Goal: Information Seeking & Learning: Check status

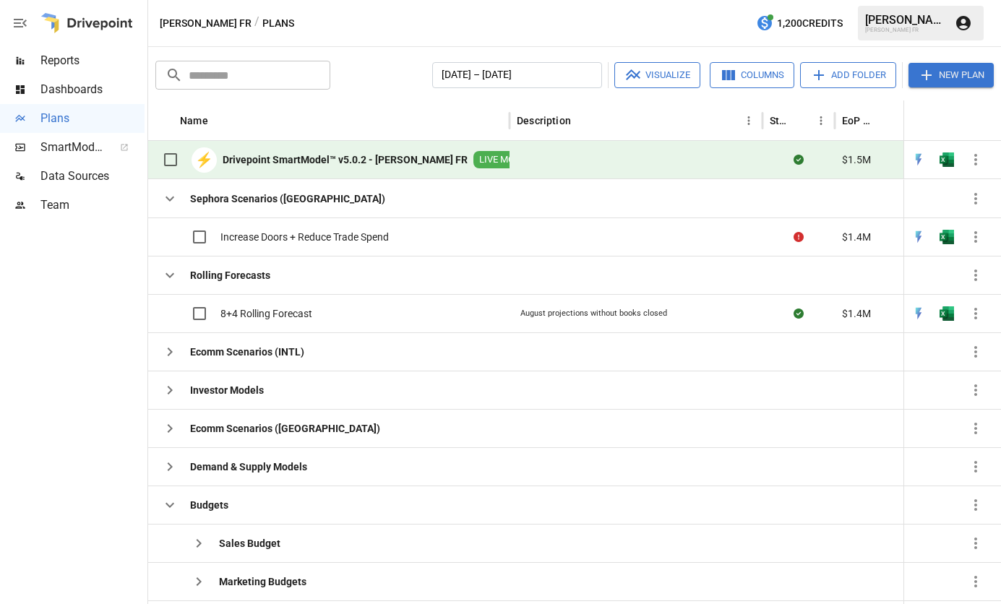
click at [290, 162] on b "Drivepoint SmartModel™ v5.0.2 - [PERSON_NAME] FR" at bounding box center [345, 160] width 245 height 14
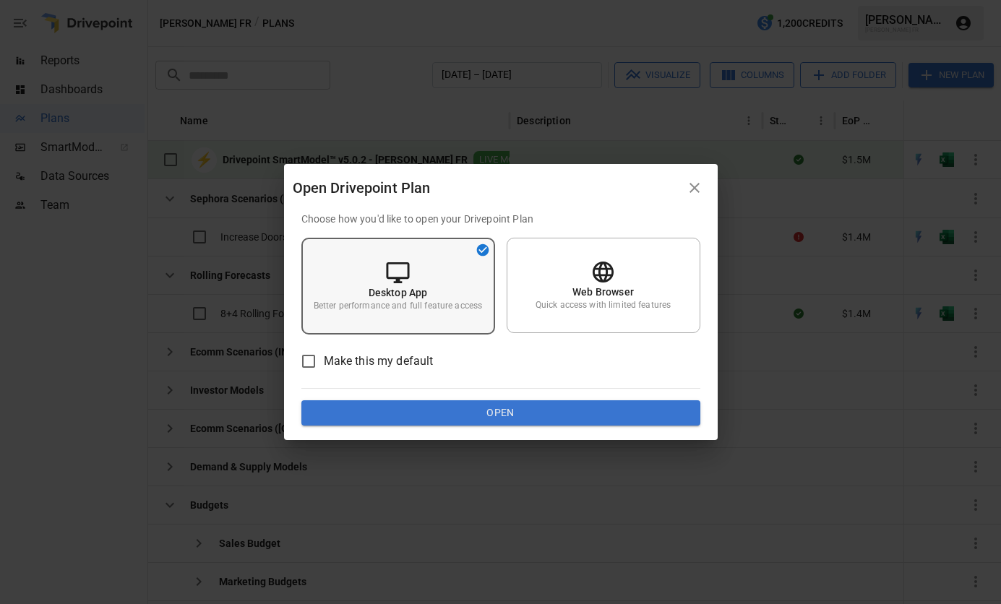
click at [465, 269] on div "Desktop App Better performance and full feature access" at bounding box center [398, 286] width 194 height 97
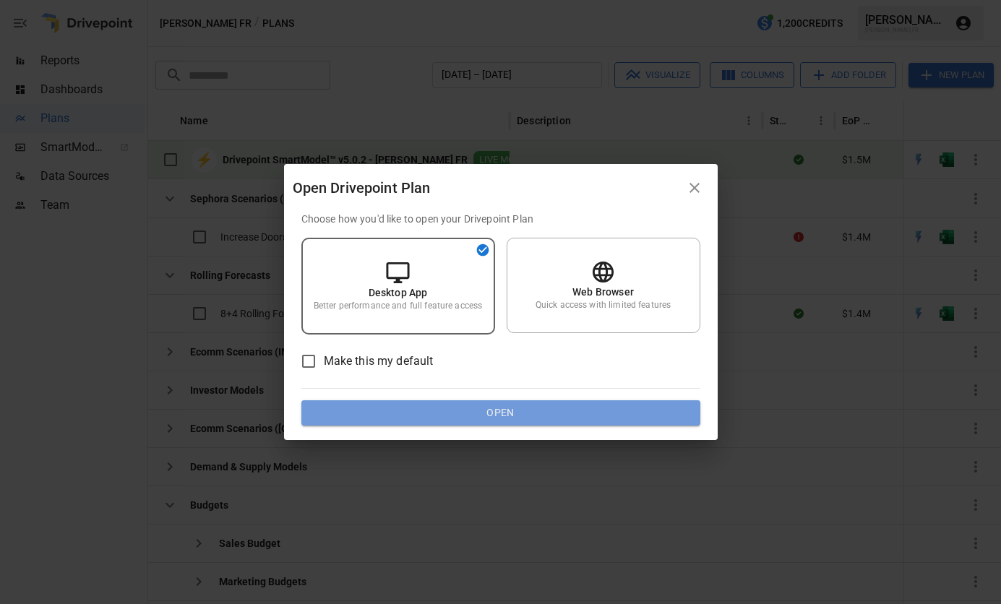
click at [520, 413] on button "Open" at bounding box center [500, 413] width 399 height 26
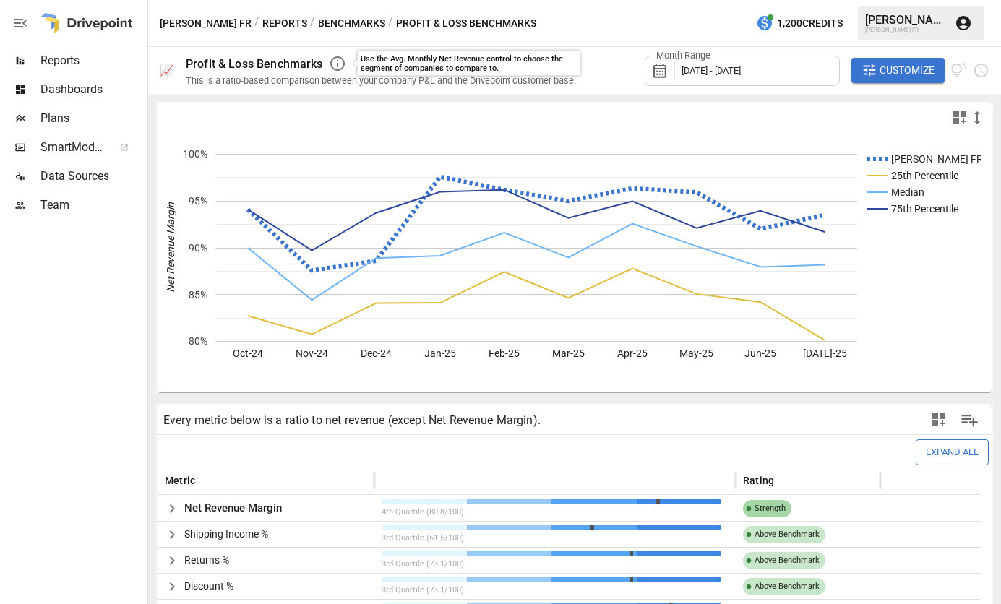
click at [72, 58] on span "Reports" at bounding box center [92, 60] width 104 height 17
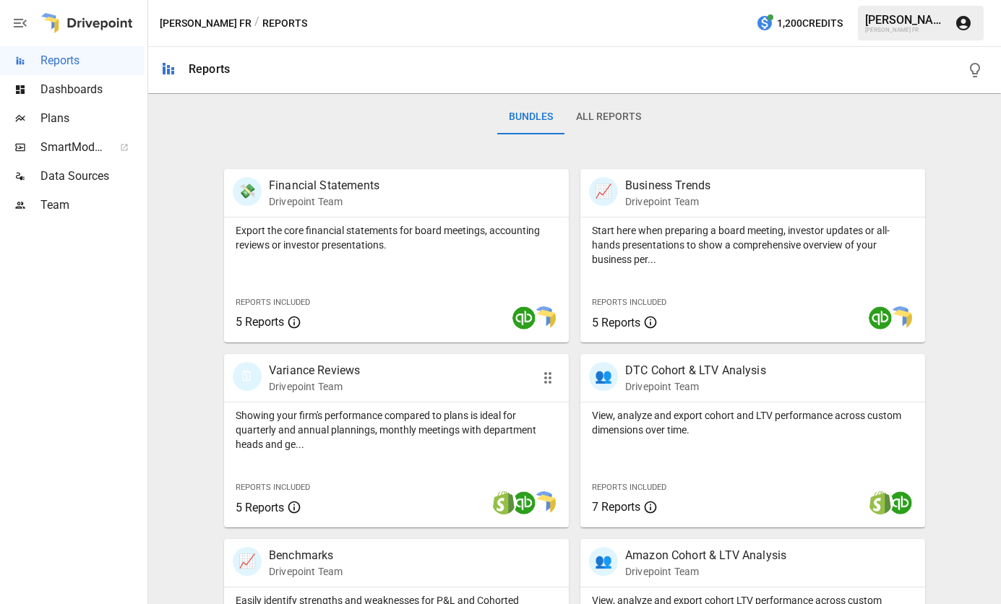
scroll to position [516, 0]
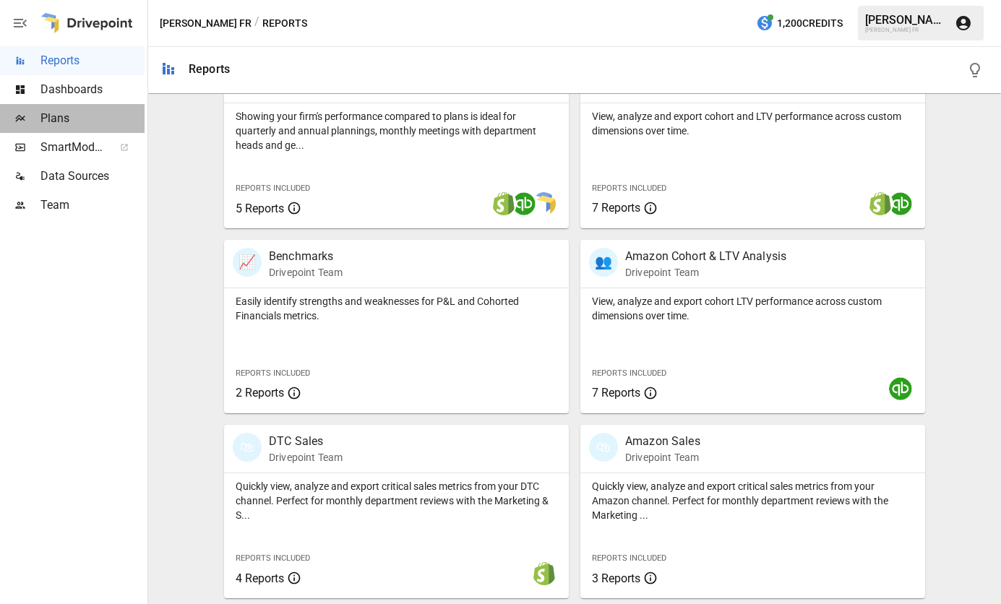
click at [64, 110] on span "Plans" at bounding box center [92, 118] width 104 height 17
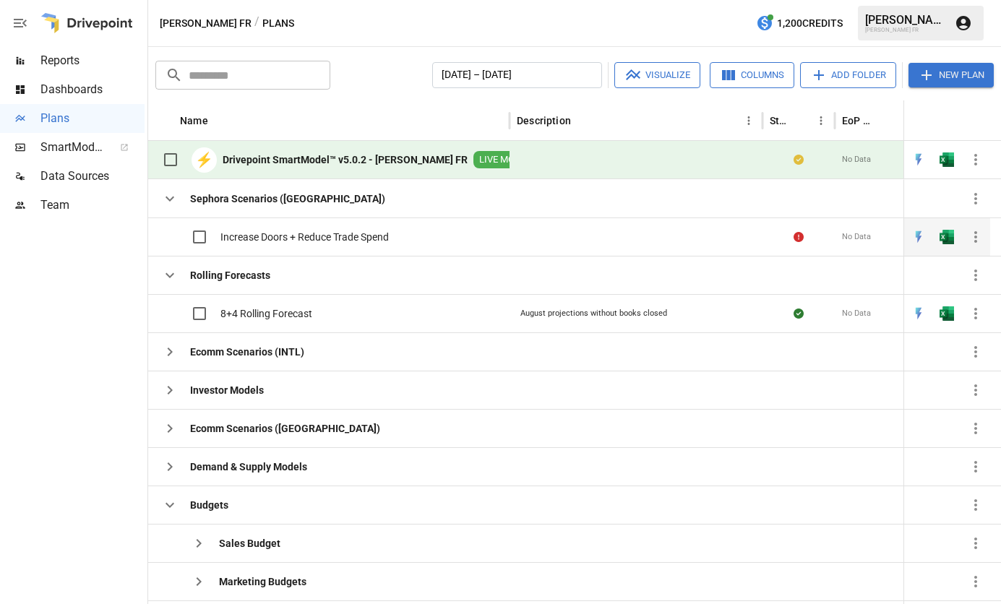
click at [403, 241] on div "Increase Doors + Reduce Trade Spend" at bounding box center [328, 237] width 361 height 38
click at [878, 231] on div "No Data" at bounding box center [878, 237] width 87 height 38
click at [247, 236] on span "Increase Doors + Reduce Trade Spend" at bounding box center [304, 237] width 168 height 14
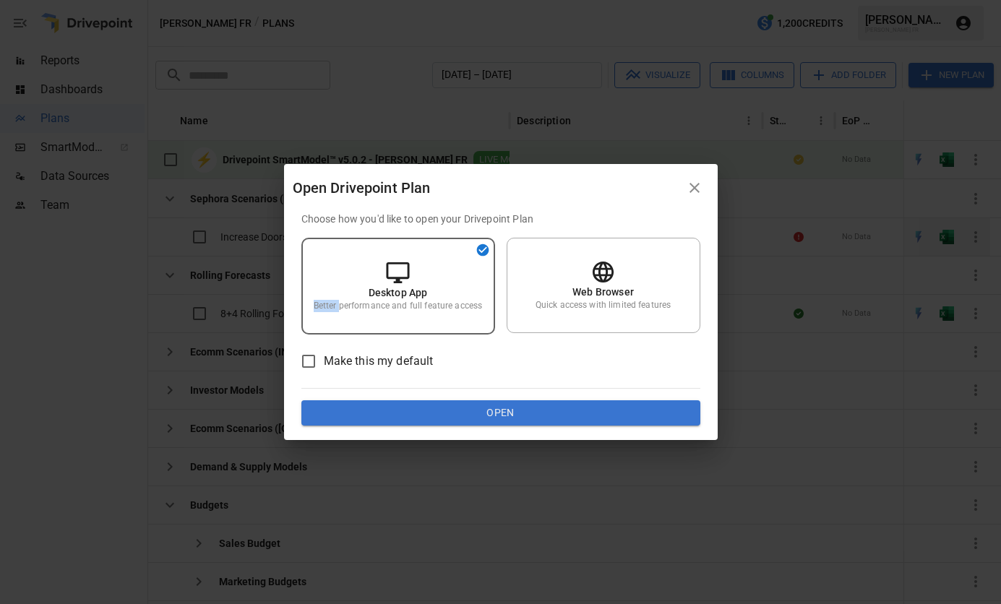
click at [247, 236] on div "Open Drivepoint Plan Choose how you'd like to open your Drivepoint Plan Desktop…" at bounding box center [500, 302] width 1001 height 604
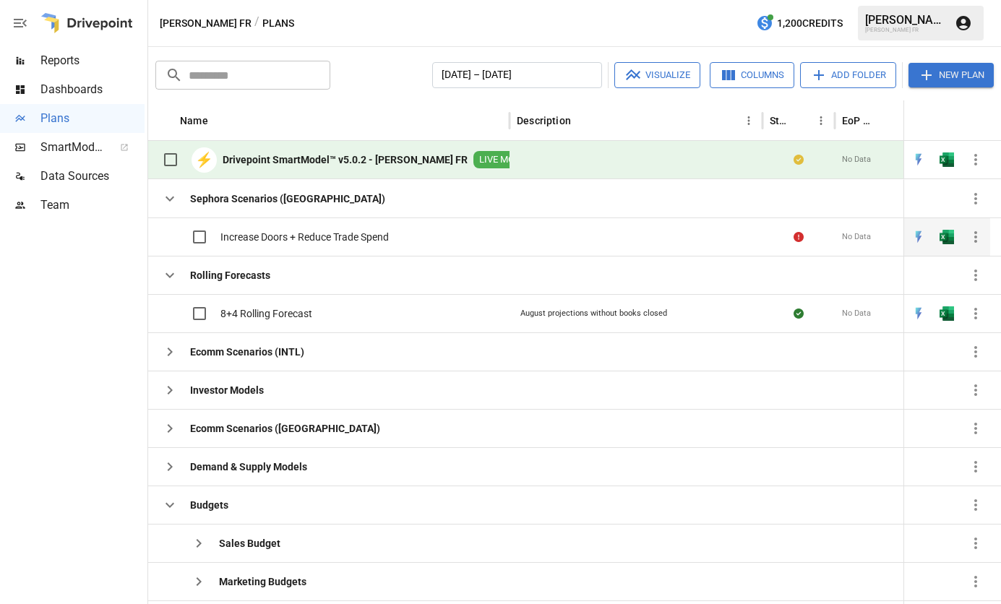
click at [247, 236] on span "Increase Doors + Reduce Trade Spend" at bounding box center [304, 237] width 168 height 14
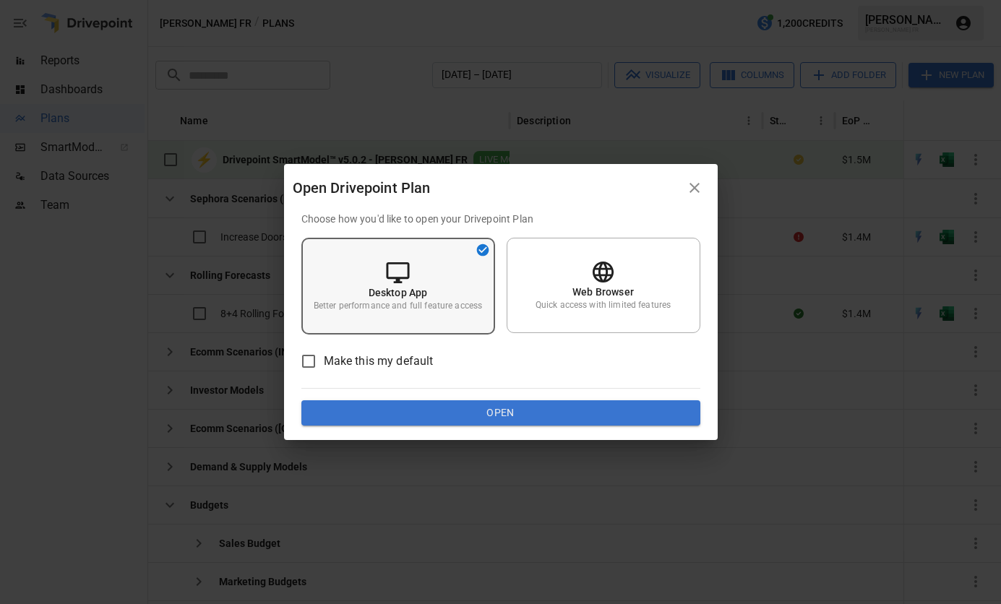
click at [444, 298] on div "Desktop App Better performance and full feature access" at bounding box center [398, 286] width 194 height 97
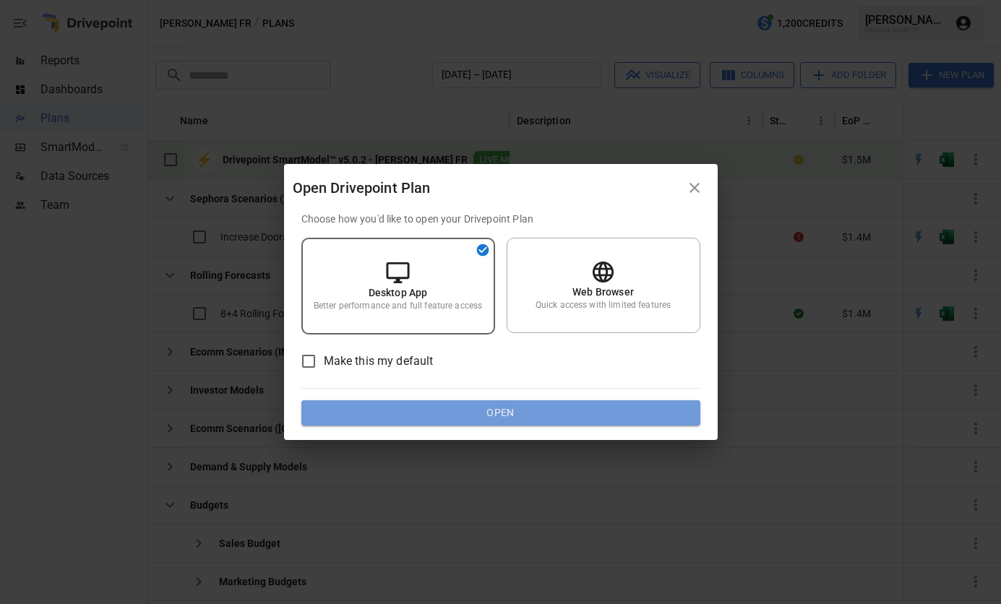
click at [530, 405] on button "Open" at bounding box center [500, 413] width 399 height 26
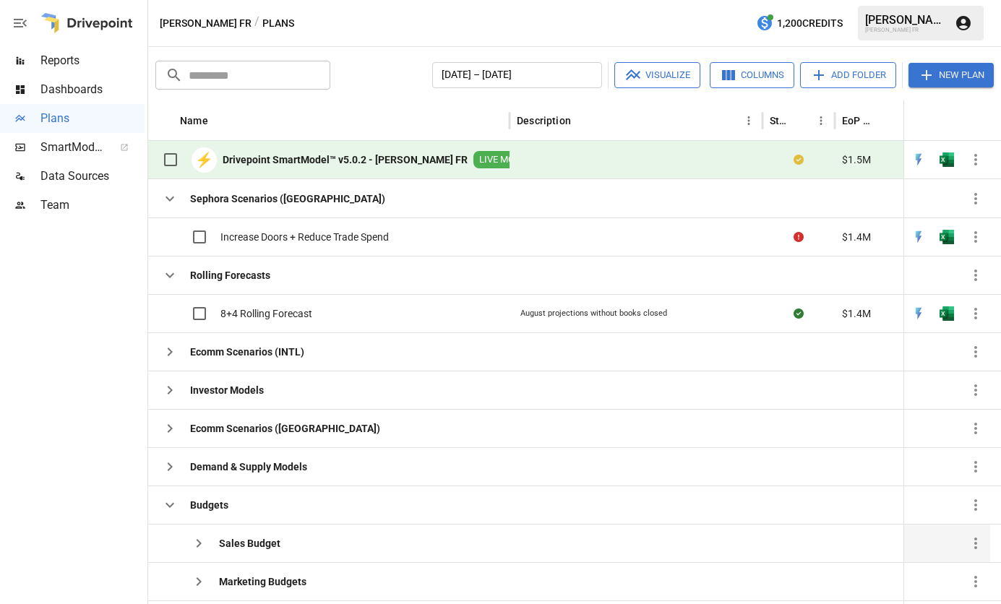
click at [262, 541] on b "Sales Budget" at bounding box center [249, 543] width 61 height 14
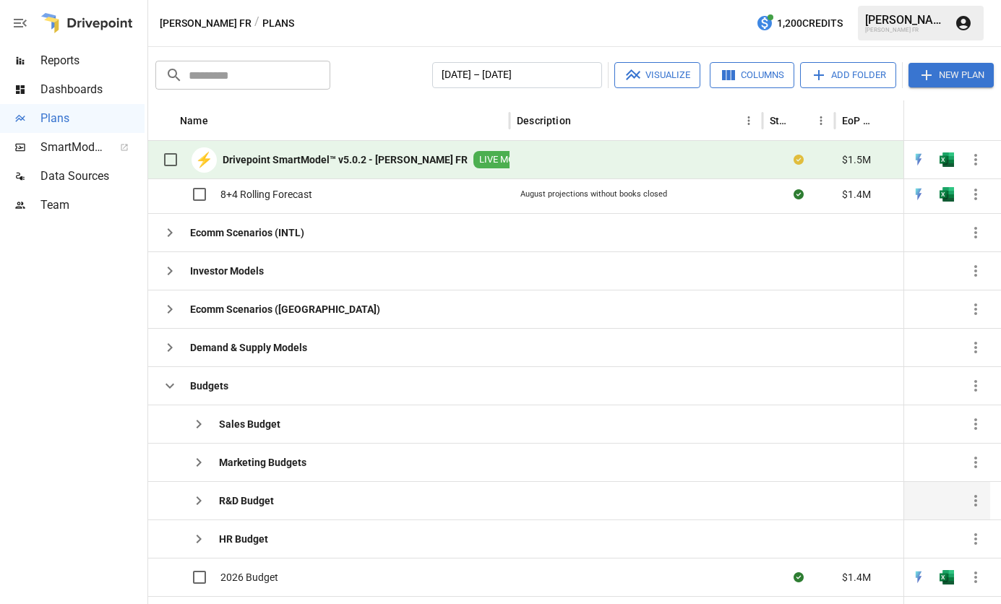
scroll to position [122, 0]
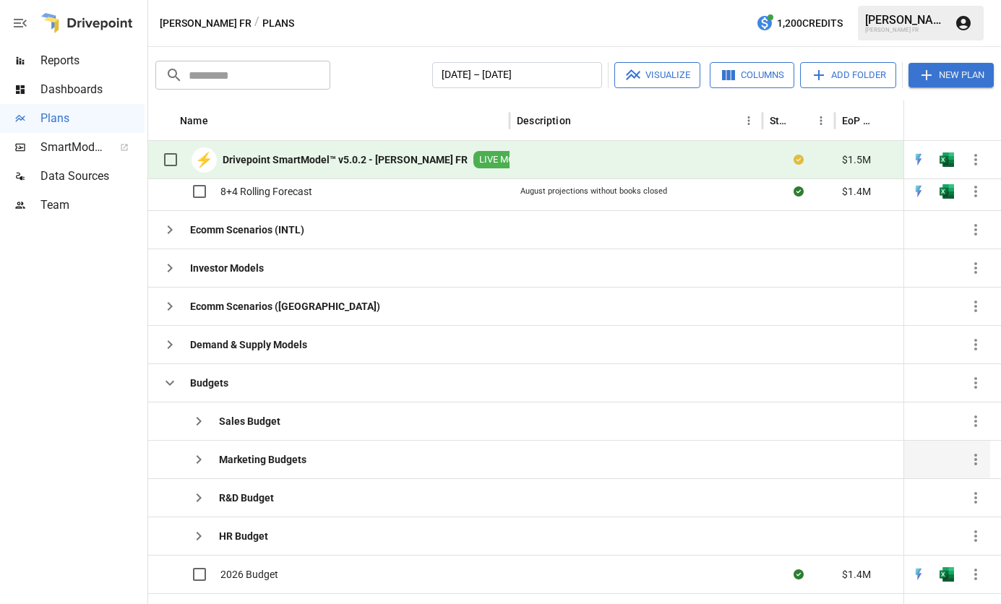
click at [336, 450] on div "Marketing Budgets" at bounding box center [328, 459] width 361 height 38
click at [247, 531] on b "HR Budget" at bounding box center [243, 536] width 49 height 14
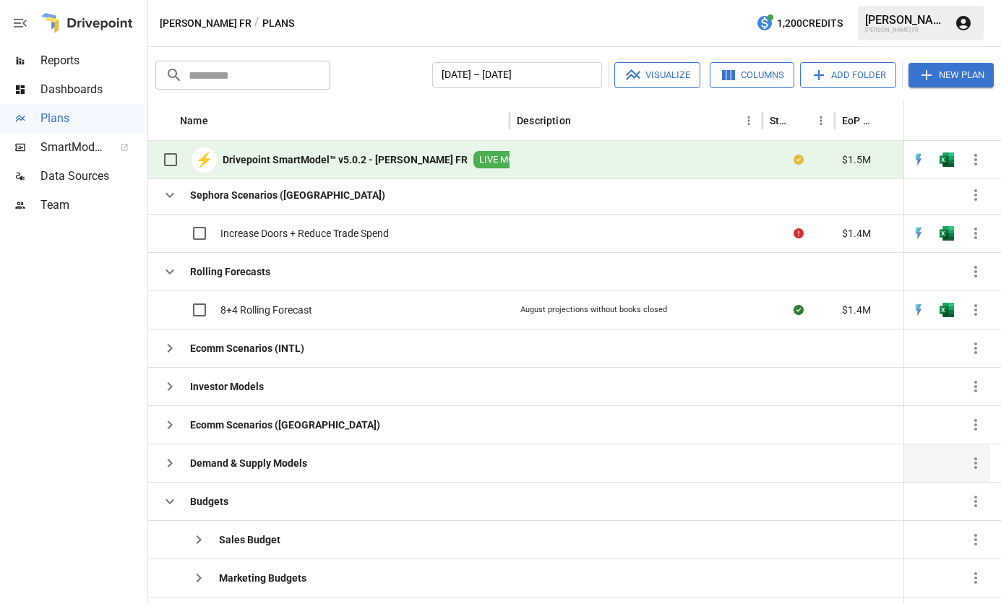
scroll to position [0, 0]
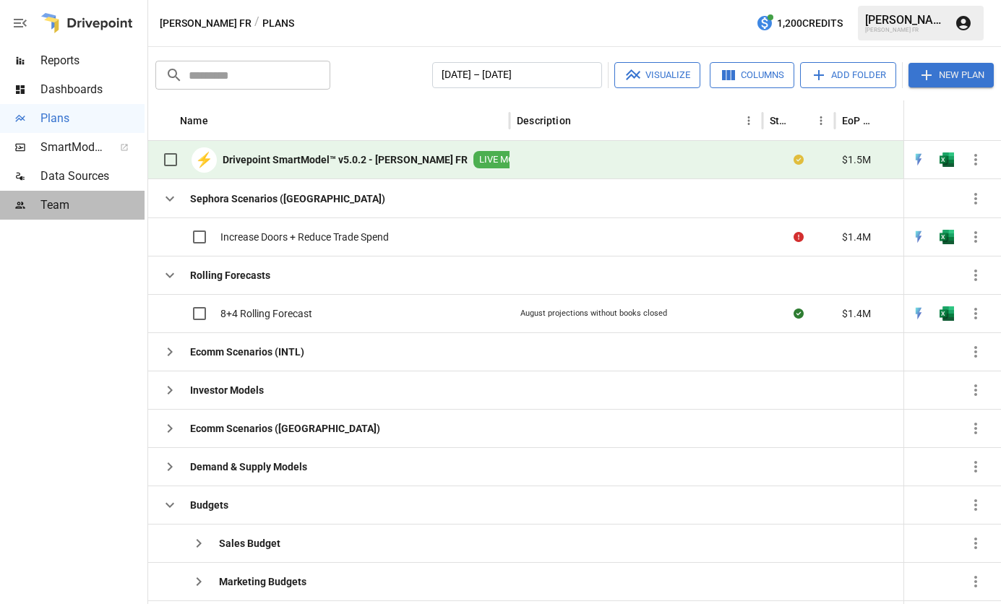
click at [69, 208] on span "Team" at bounding box center [92, 205] width 104 height 17
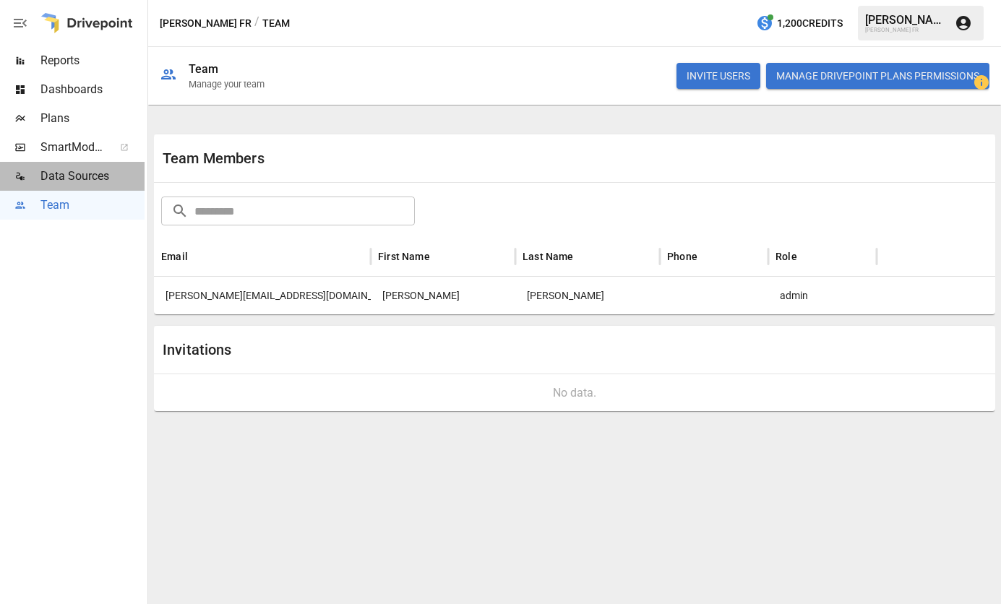
click at [82, 171] on span "Data Sources" at bounding box center [92, 176] width 104 height 17
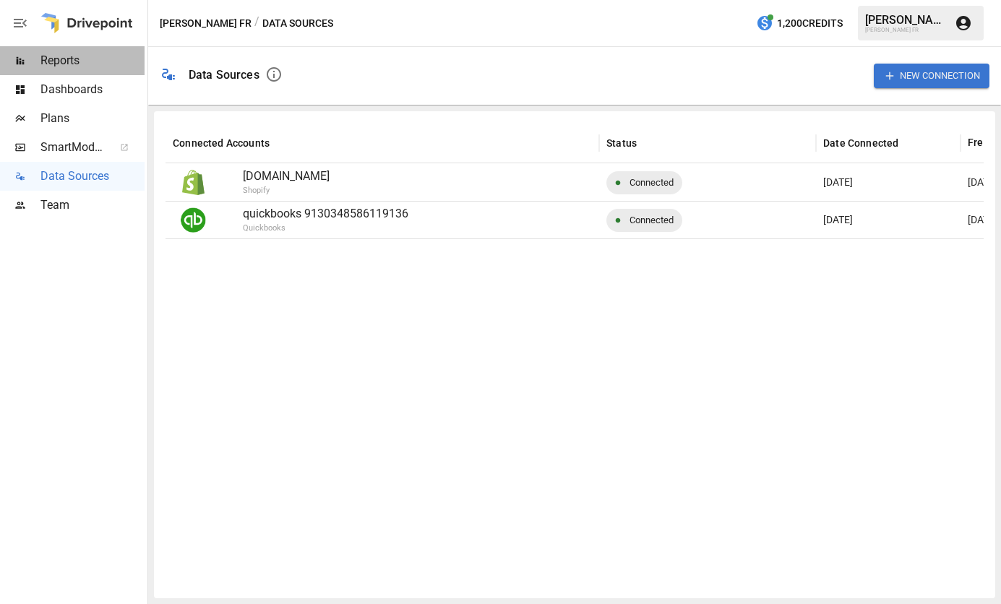
click at [69, 54] on span "Reports" at bounding box center [92, 60] width 104 height 17
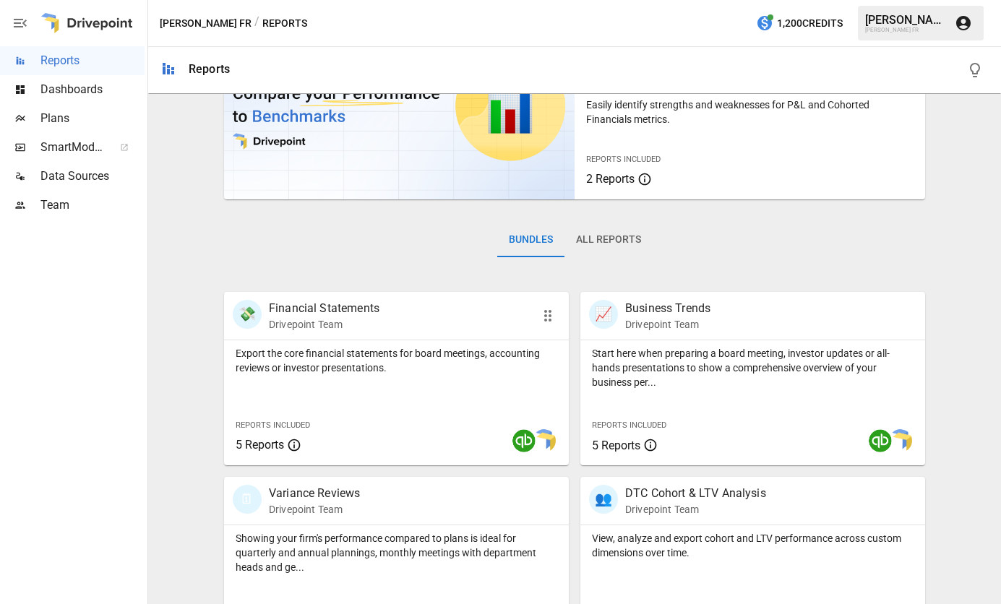
scroll to position [145, 0]
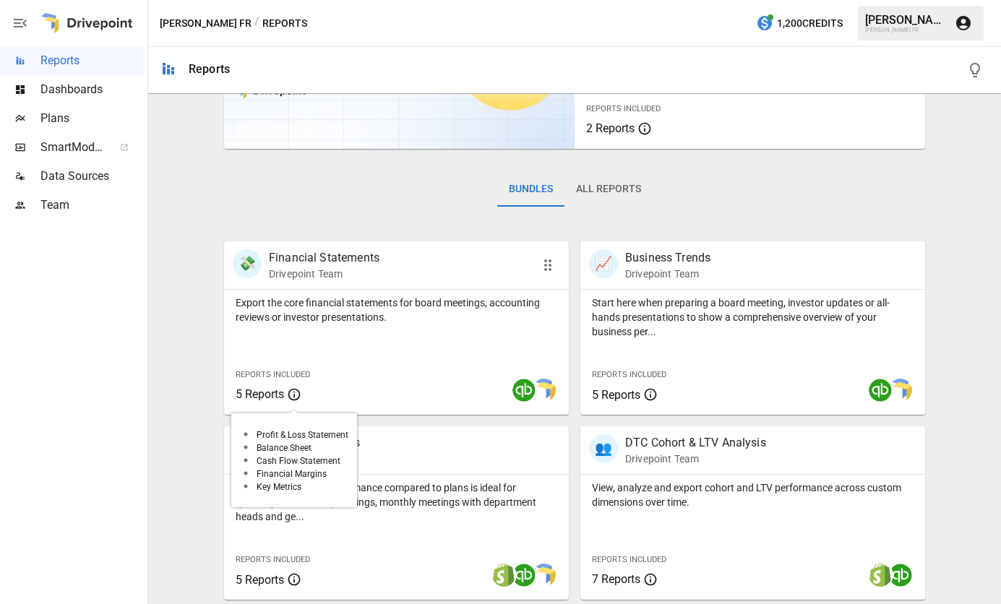
click at [278, 398] on span "5 Reports" at bounding box center [260, 394] width 48 height 14
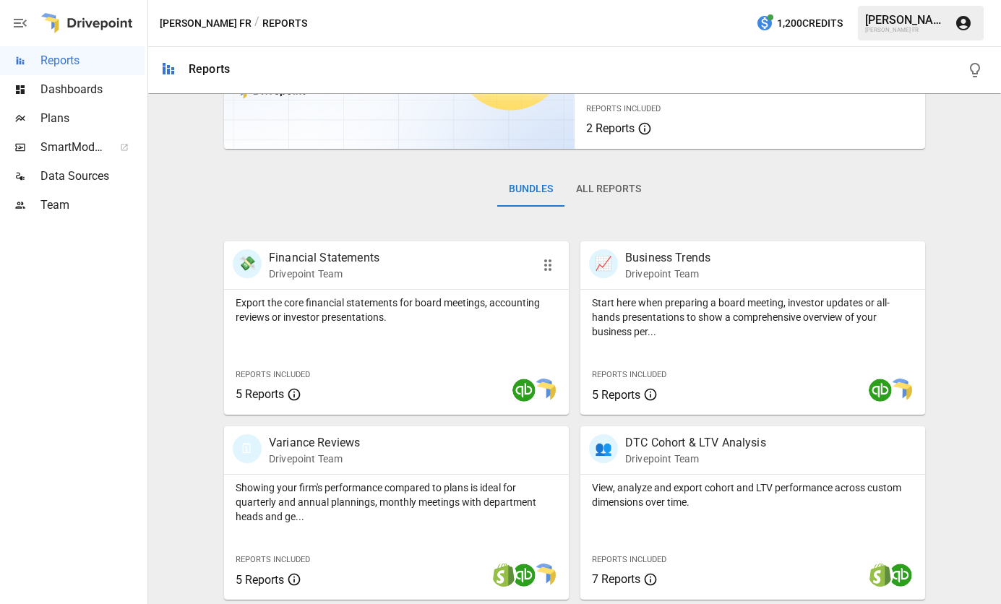
click at [267, 385] on div "Reports Included 5 Reports" at bounding box center [296, 383] width 121 height 39
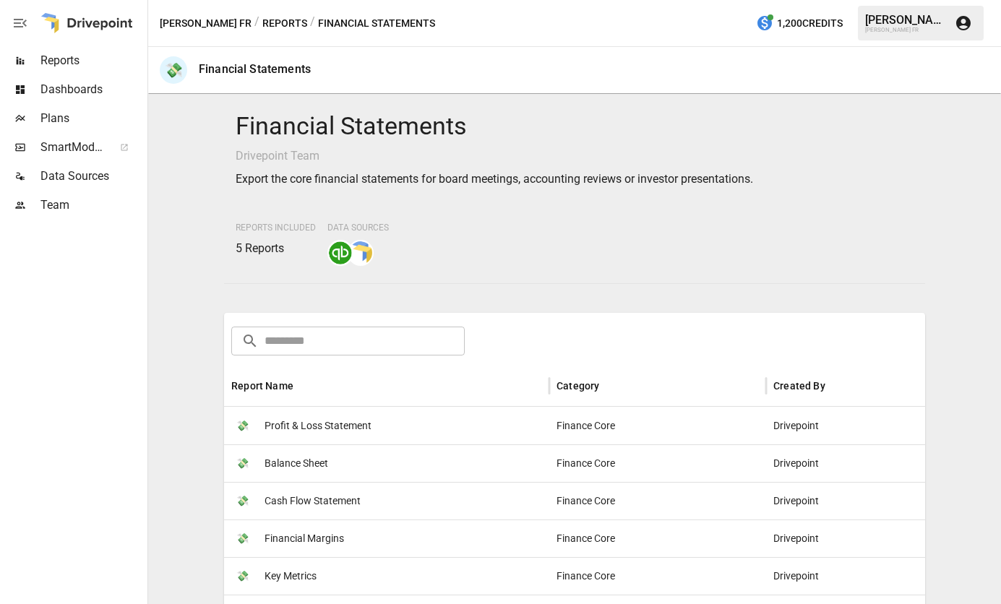
scroll to position [220, 0]
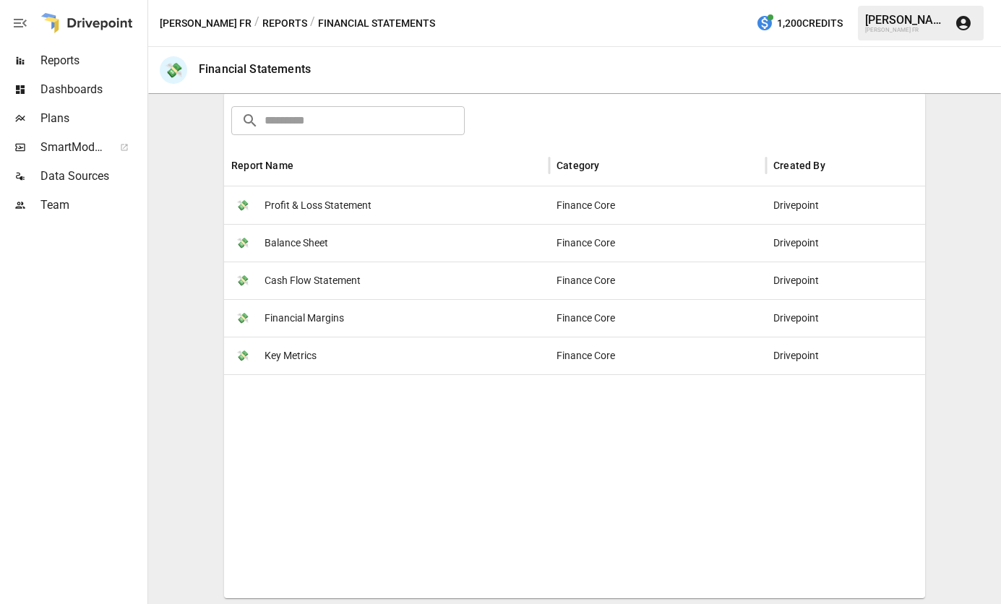
click at [308, 358] on span "Key Metrics" at bounding box center [291, 356] width 52 height 37
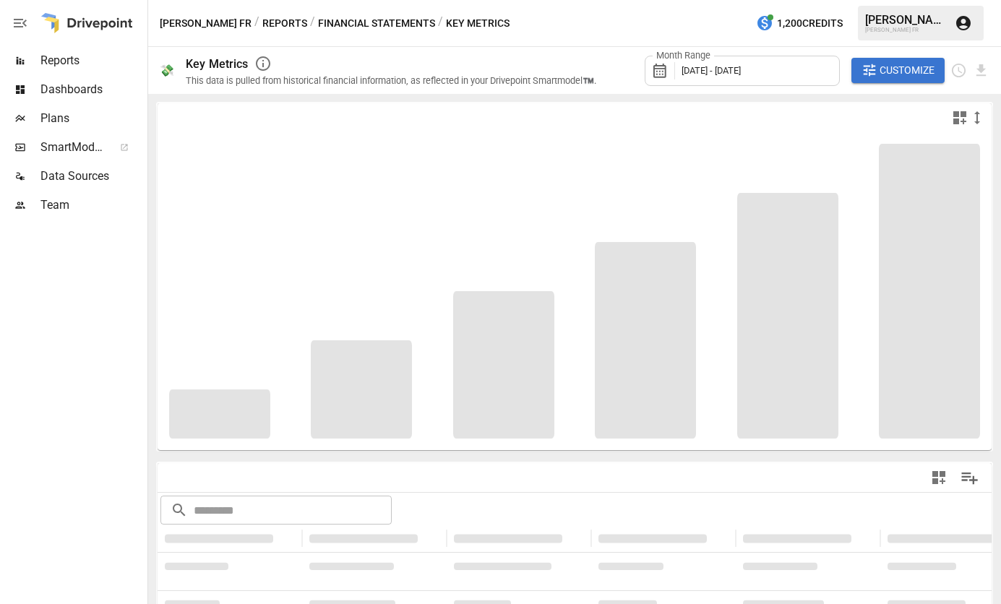
click at [821, 77] on div "Month Range [DATE] - [DATE]" at bounding box center [742, 71] width 195 height 30
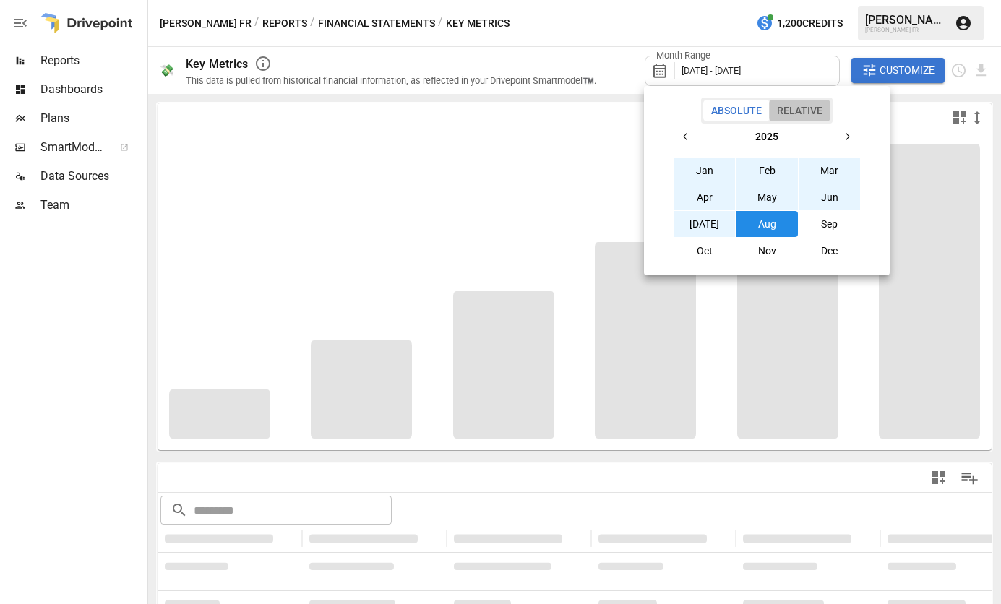
click at [793, 104] on button "Relative" at bounding box center [799, 111] width 61 height 22
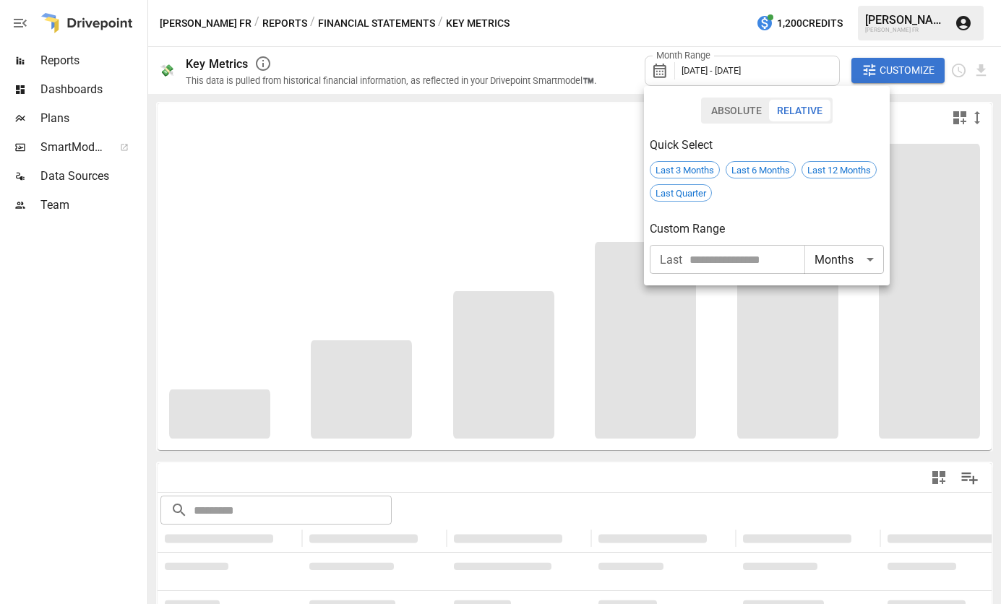
click at [757, 180] on div "Quick Select Last 3 Months Last 6 Months Last 12 Months Last Quarter Custom Ran…" at bounding box center [767, 199] width 234 height 150
click at [757, 171] on span "Last 6 Months" at bounding box center [760, 170] width 69 height 11
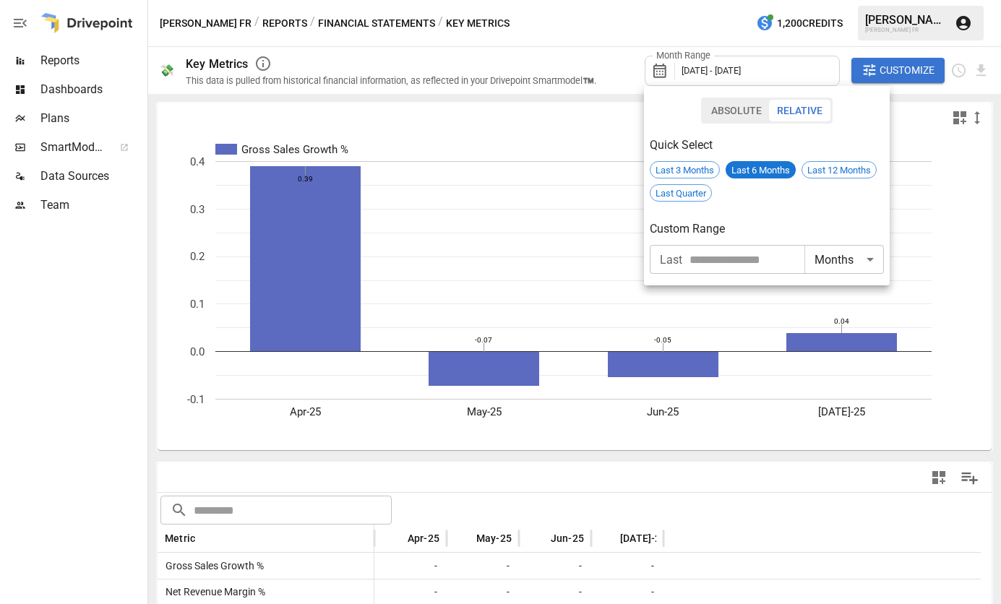
click at [455, 132] on div at bounding box center [500, 302] width 1001 height 604
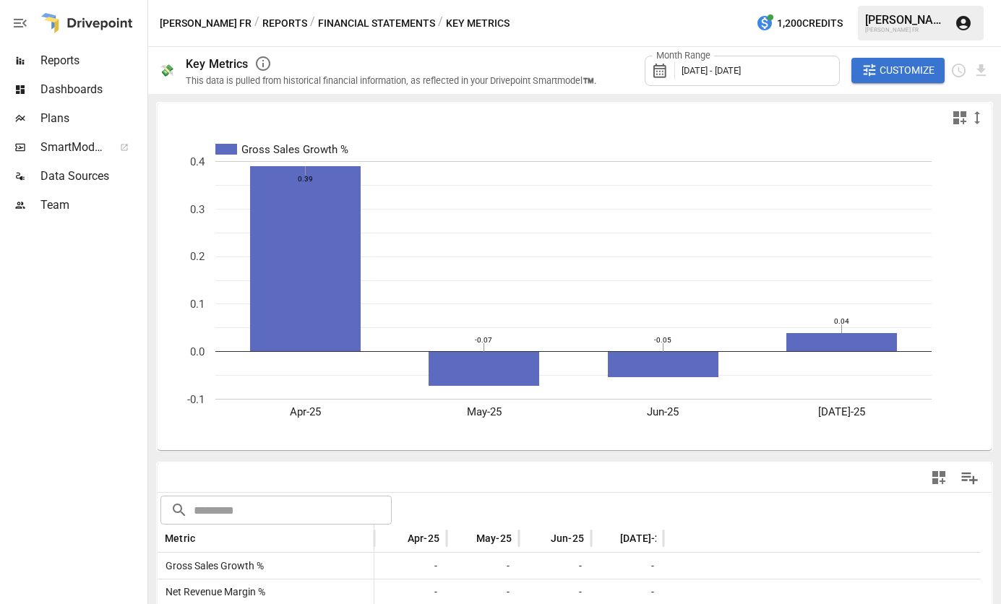
click at [98, 87] on span "Dashboards" at bounding box center [92, 89] width 104 height 17
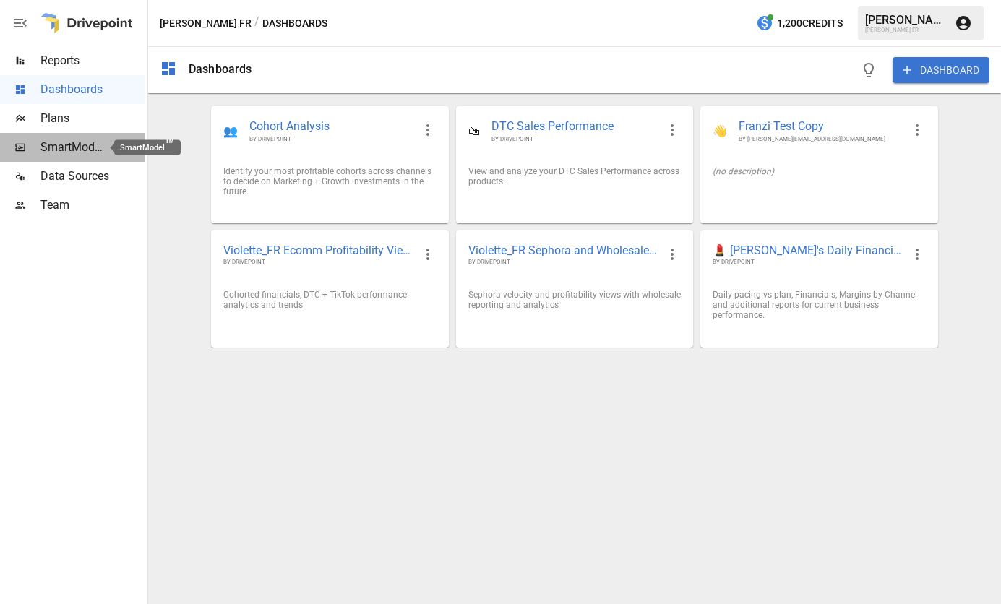
click at [79, 152] on span "SmartModel ™" at bounding box center [72, 147] width 64 height 17
